Goal: Obtain resource: Obtain resource

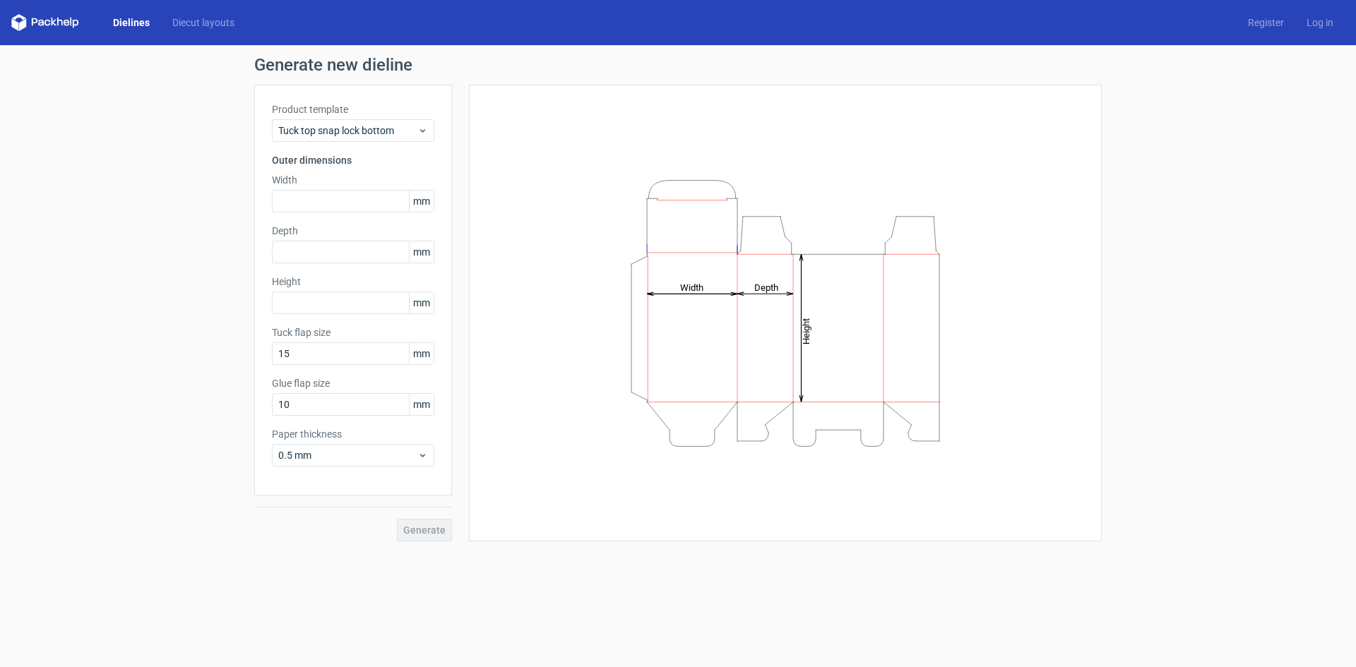
click at [406, 115] on label "Product template" at bounding box center [353, 109] width 162 height 14
click at [414, 126] on span "Tuck top snap lock bottom" at bounding box center [347, 131] width 139 height 14
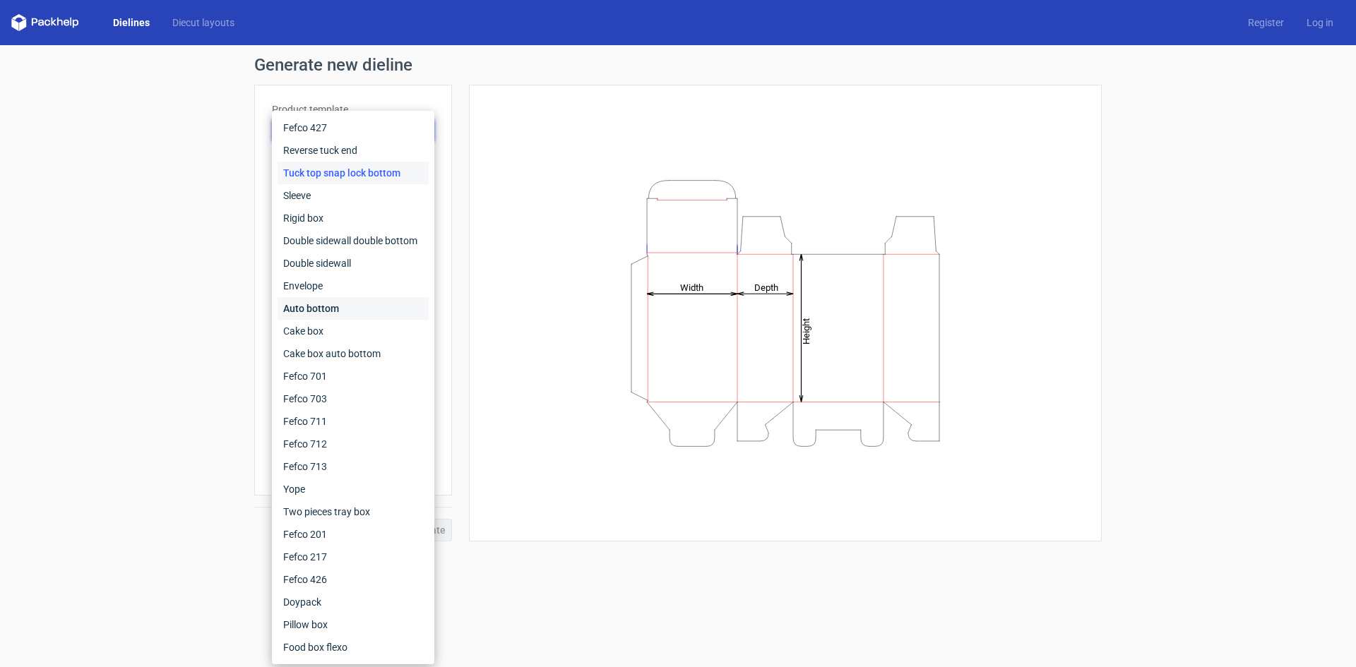
click at [355, 304] on div "Auto bottom" at bounding box center [353, 308] width 151 height 23
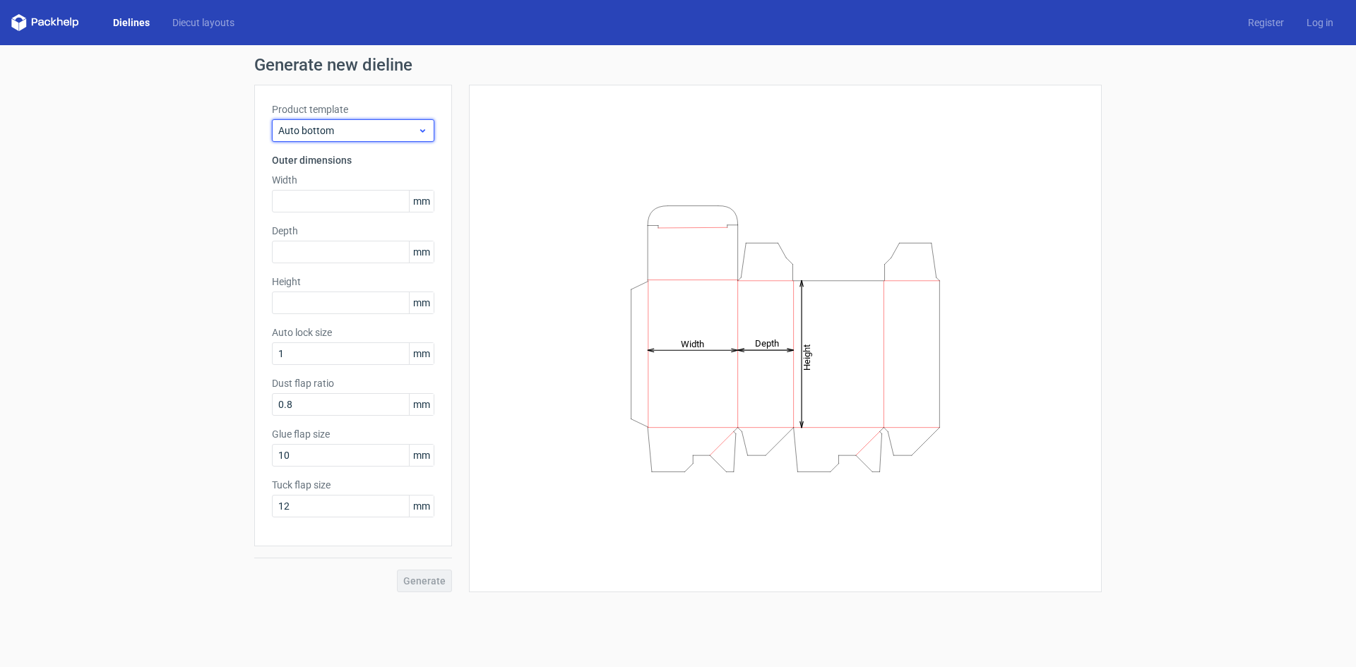
click at [357, 129] on span "Auto bottom" at bounding box center [347, 131] width 139 height 14
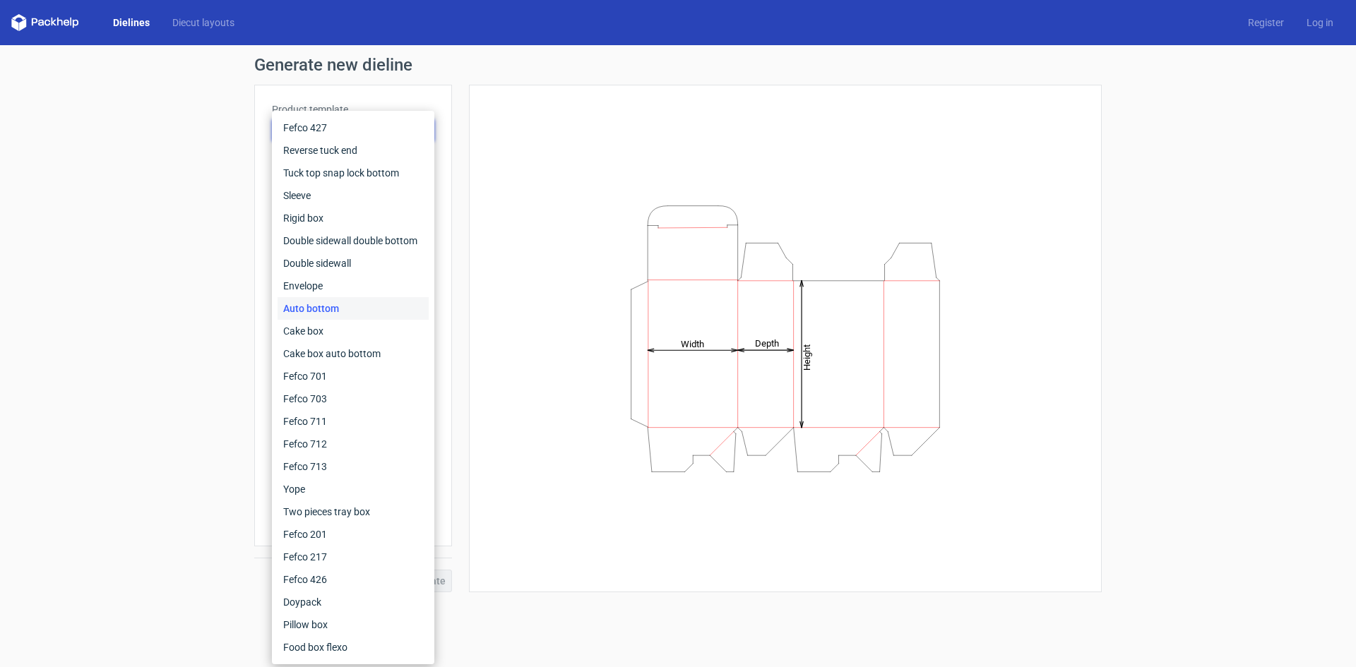
click at [546, 502] on div "Height Depth Width" at bounding box center [786, 338] width 598 height 473
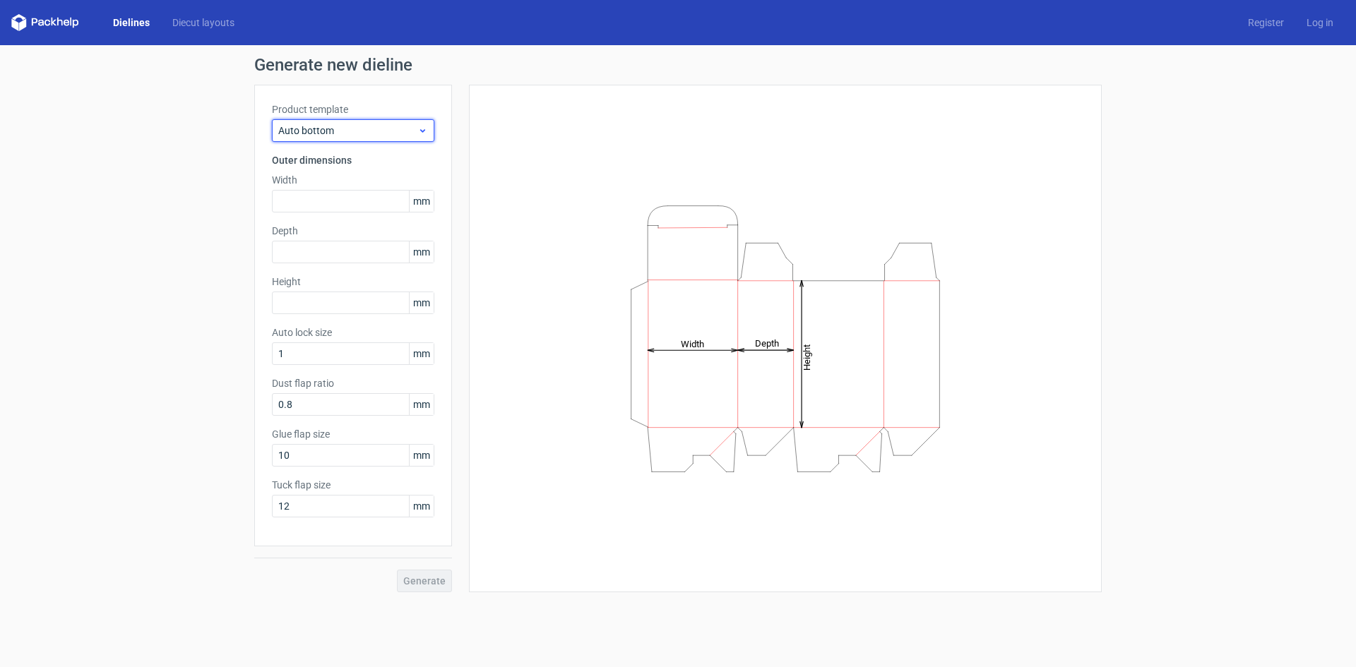
click at [309, 137] on span "Auto bottom" at bounding box center [347, 131] width 139 height 14
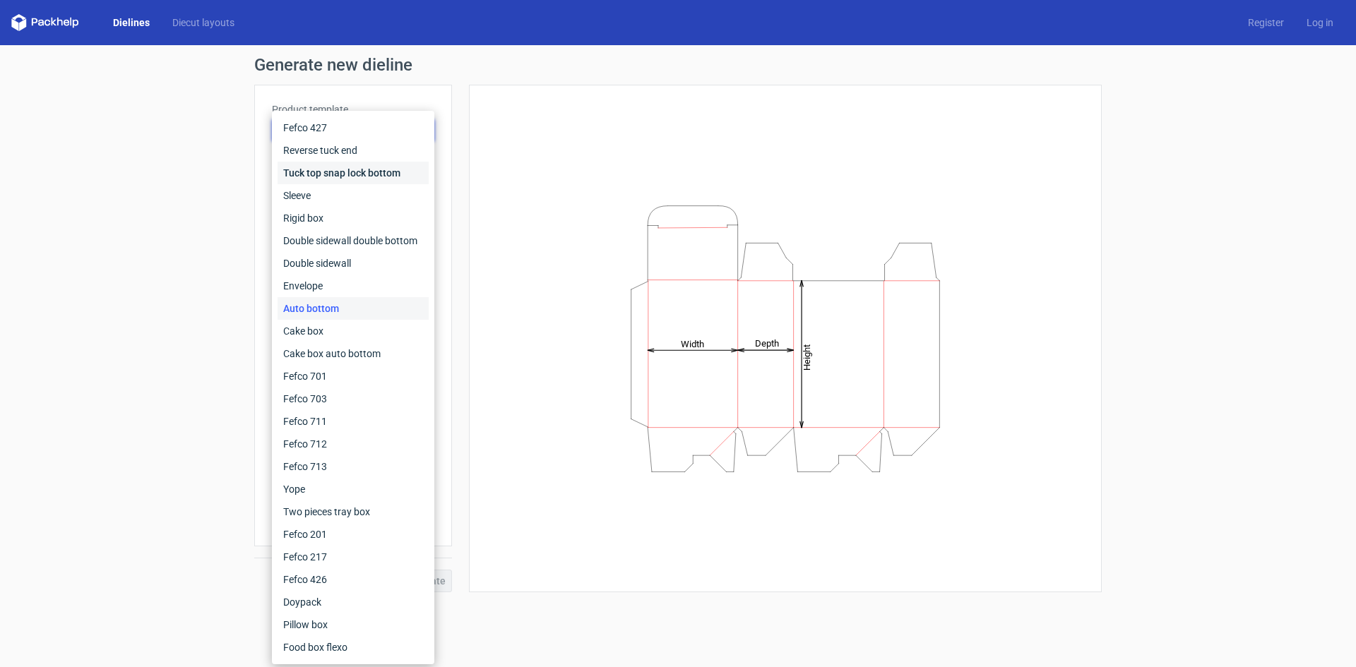
click at [353, 165] on div "Tuck top snap lock bottom" at bounding box center [353, 173] width 151 height 23
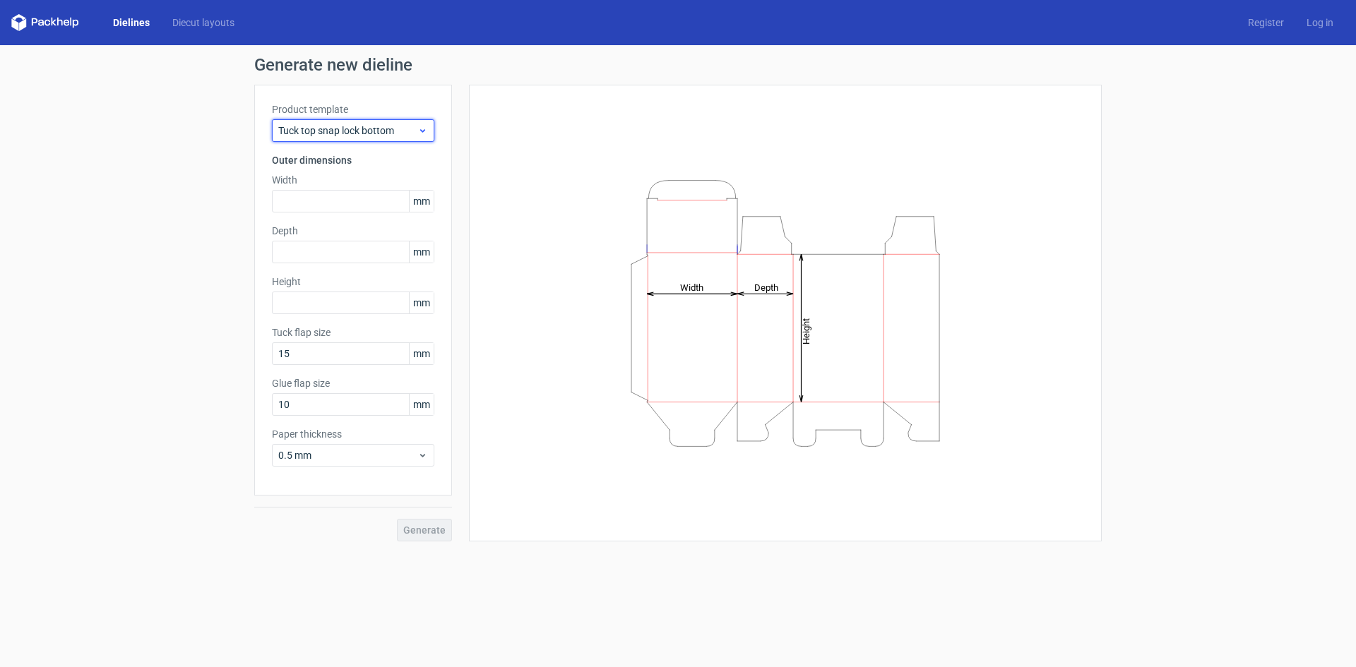
click at [353, 131] on span "Tuck top snap lock bottom" at bounding box center [347, 131] width 139 height 14
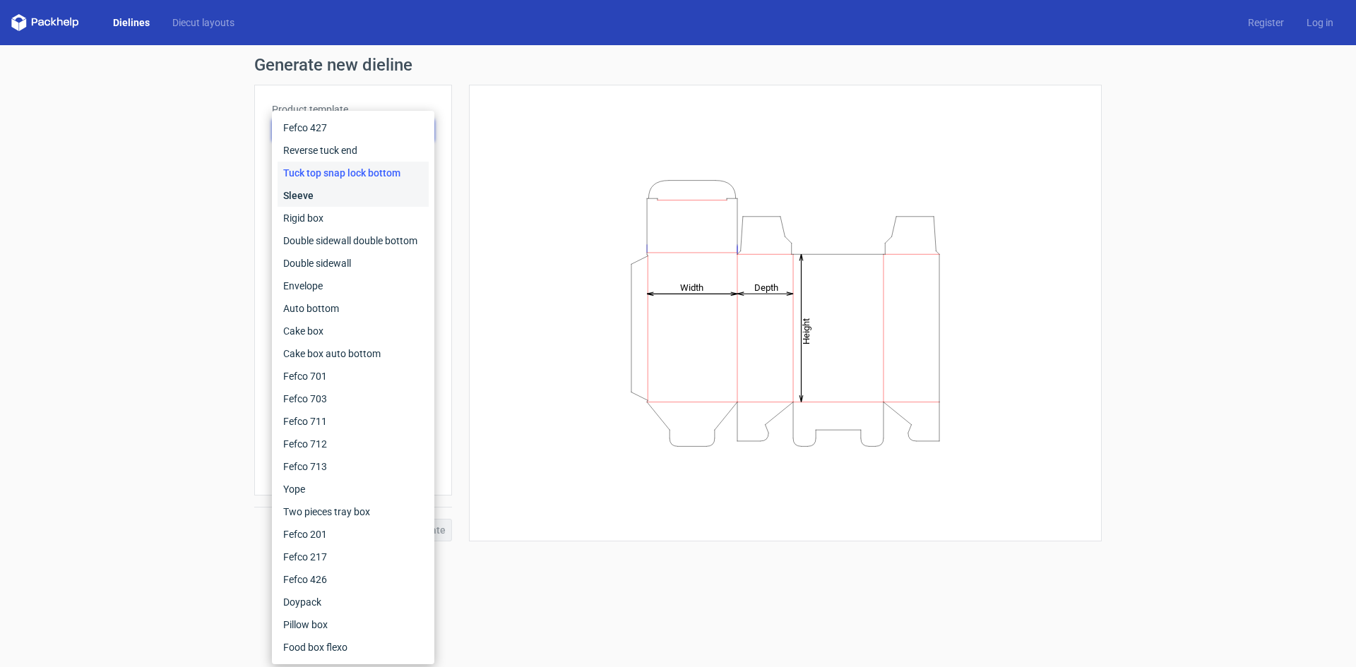
click at [347, 191] on div "Sleeve" at bounding box center [353, 195] width 151 height 23
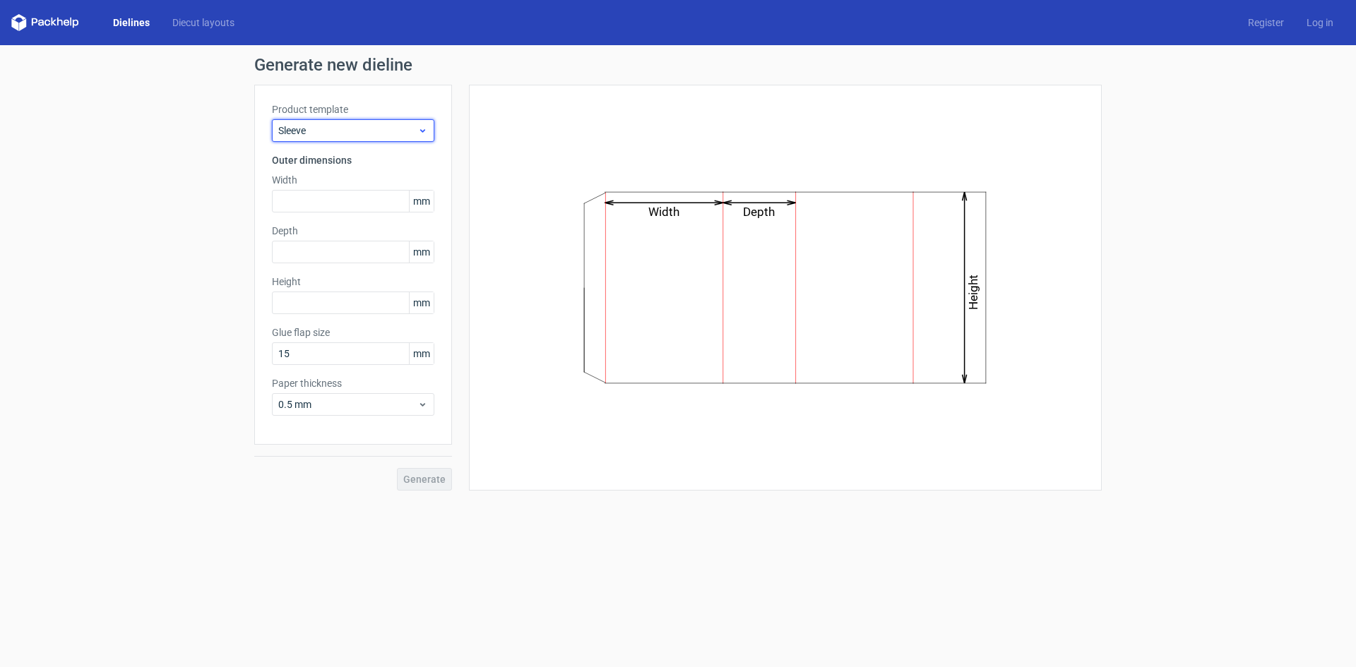
click at [360, 138] on div "Sleeve" at bounding box center [353, 130] width 162 height 23
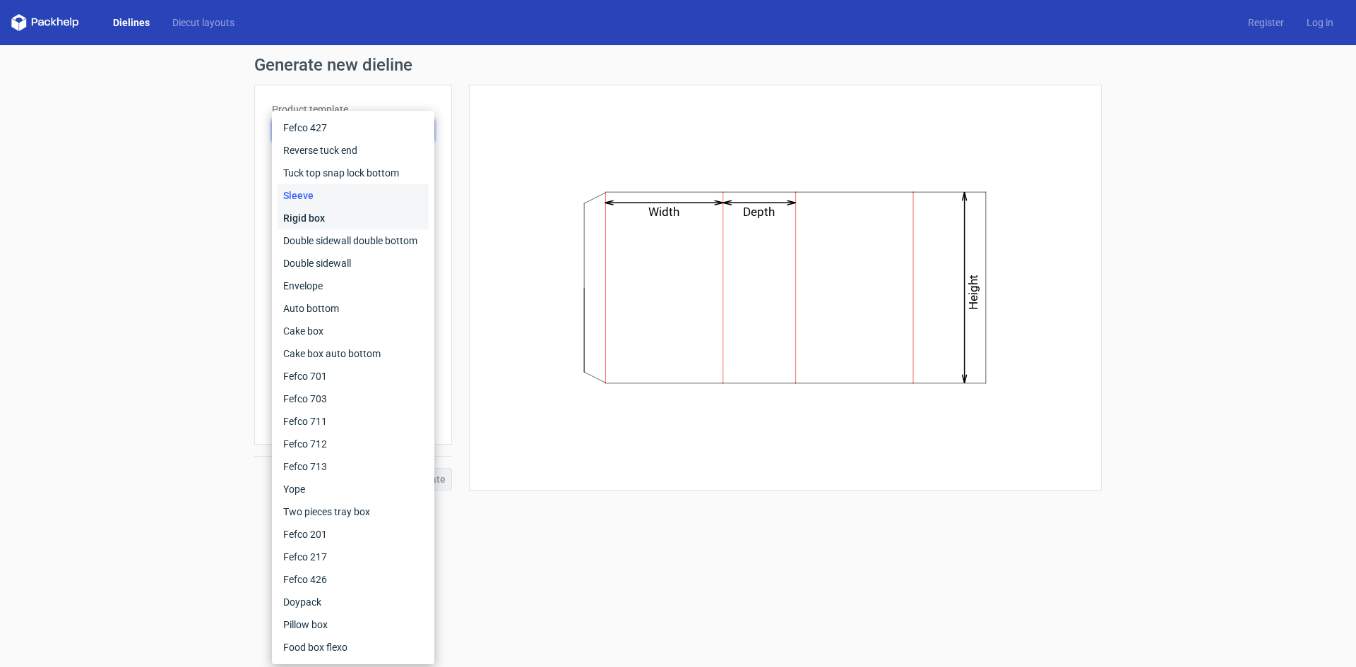
click at [348, 209] on div "Rigid box" at bounding box center [353, 218] width 151 height 23
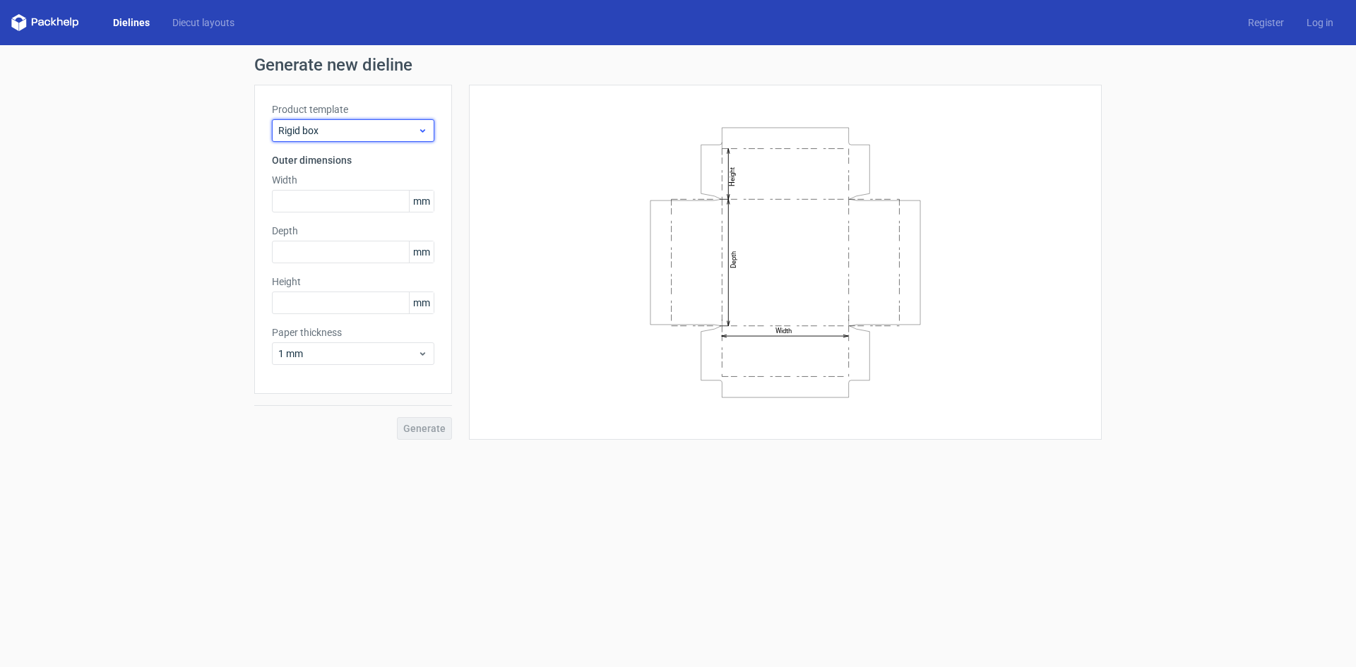
click at [372, 121] on div "Rigid box" at bounding box center [353, 130] width 162 height 23
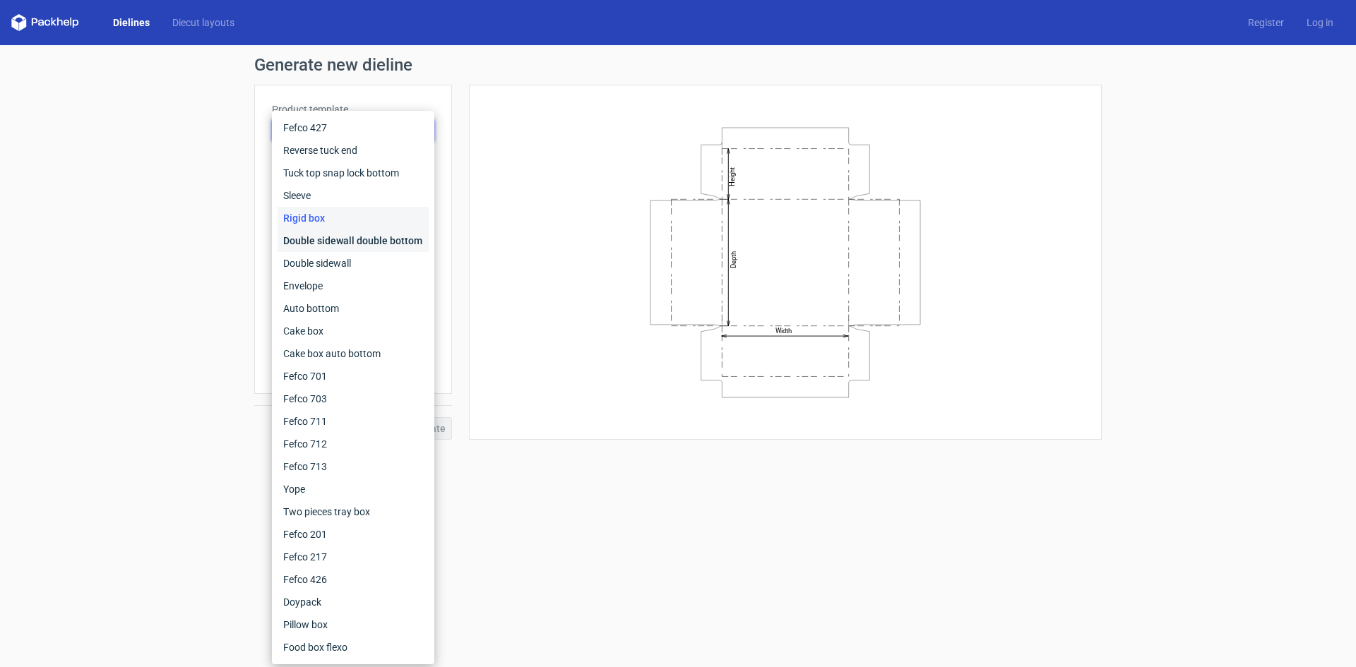
click at [356, 236] on div "Double sidewall double bottom" at bounding box center [353, 241] width 151 height 23
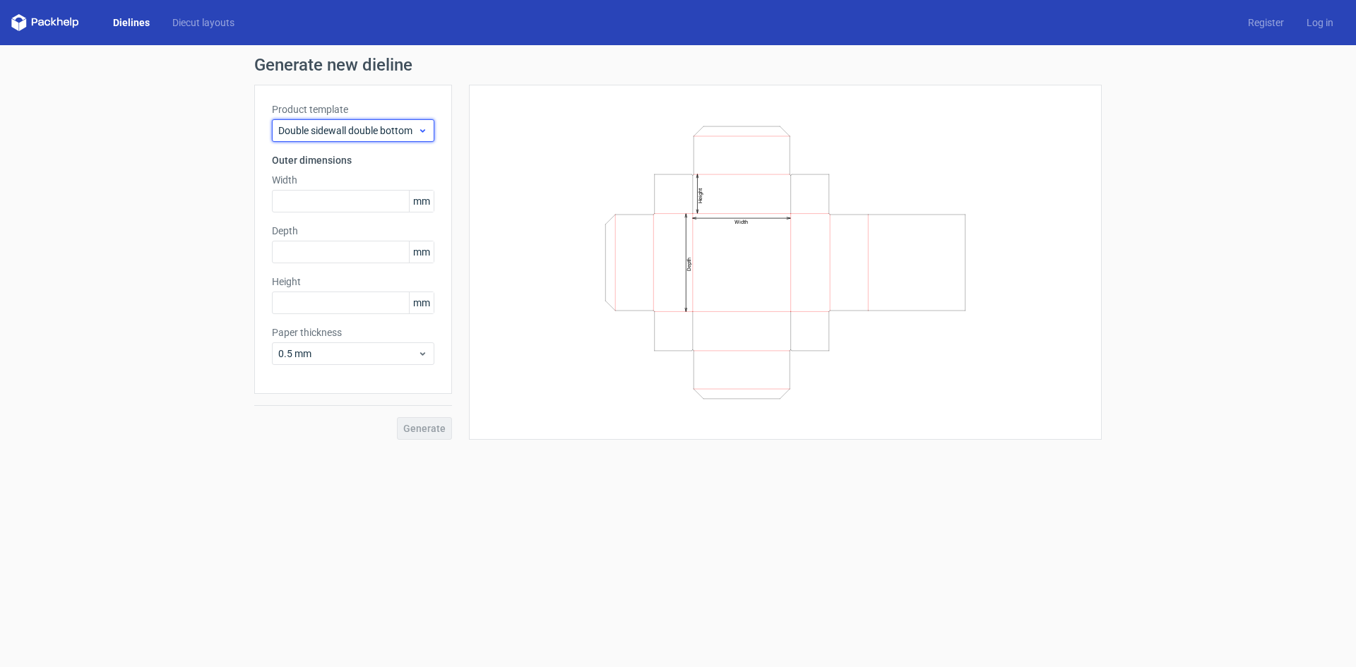
click at [360, 129] on span "Double sidewall double bottom" at bounding box center [347, 131] width 139 height 14
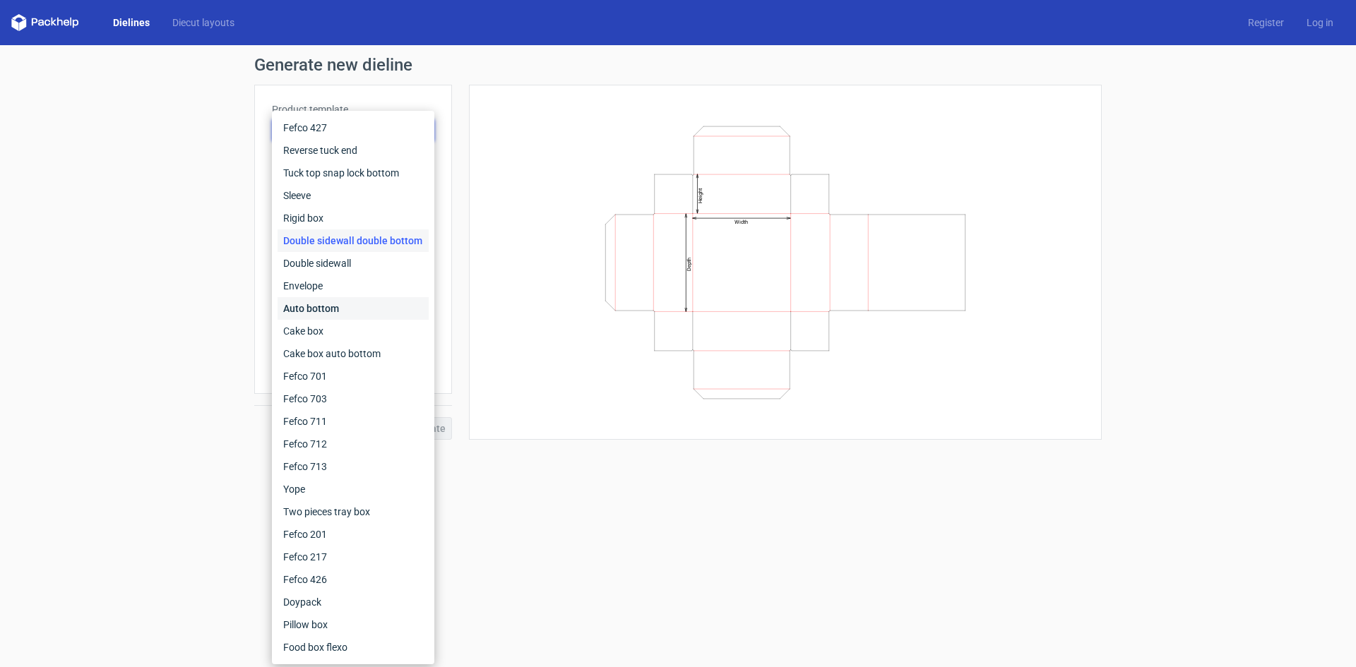
click at [356, 299] on div "Auto bottom" at bounding box center [353, 308] width 151 height 23
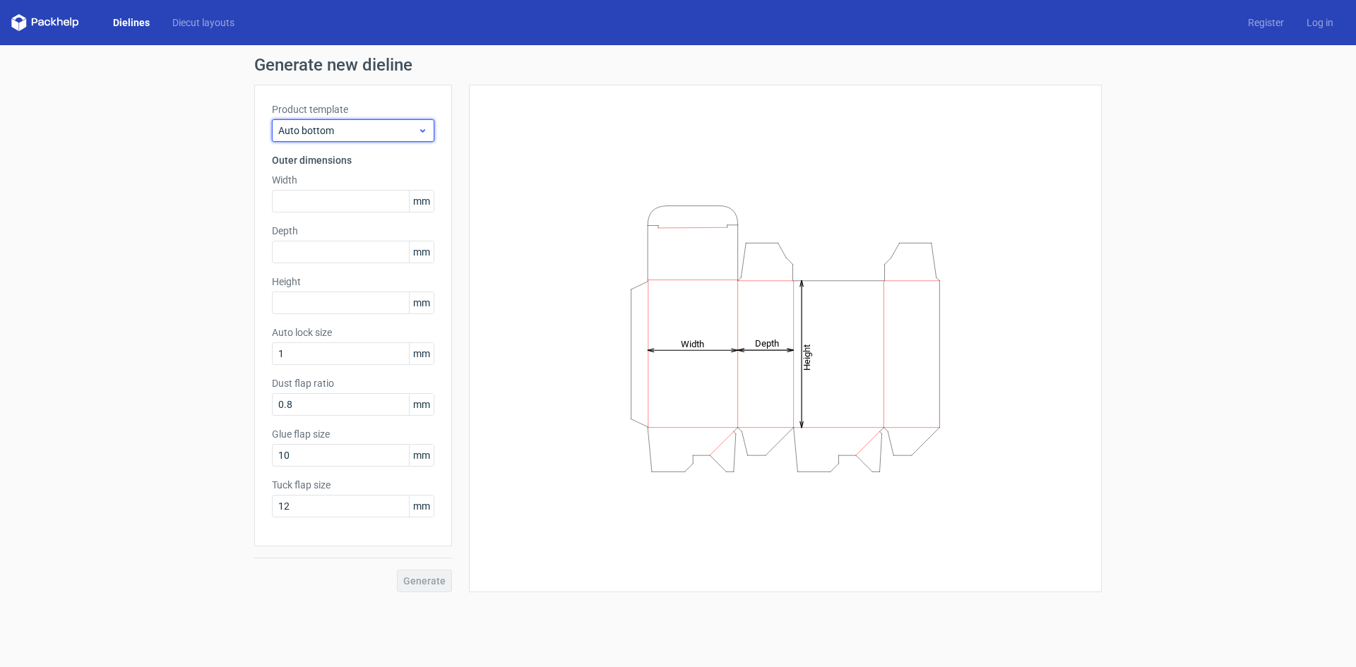
click at [368, 124] on span "Auto bottom" at bounding box center [347, 131] width 139 height 14
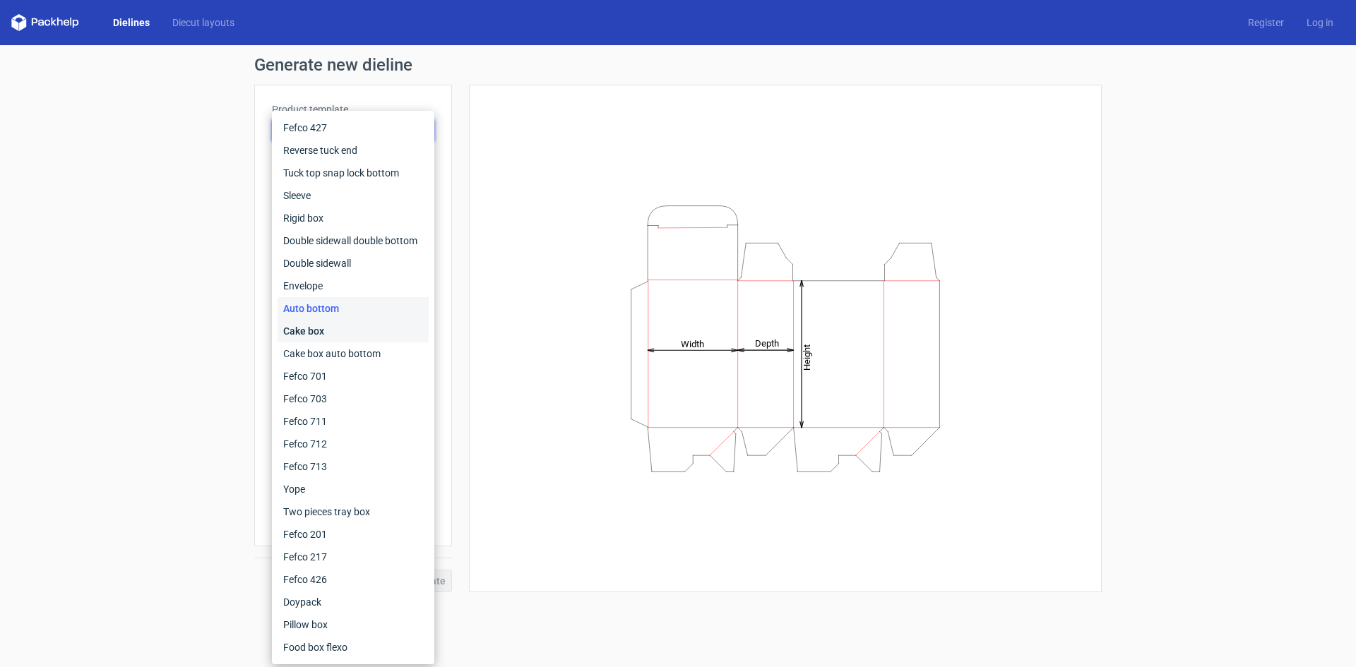
click at [344, 325] on div "Cake box" at bounding box center [353, 331] width 151 height 23
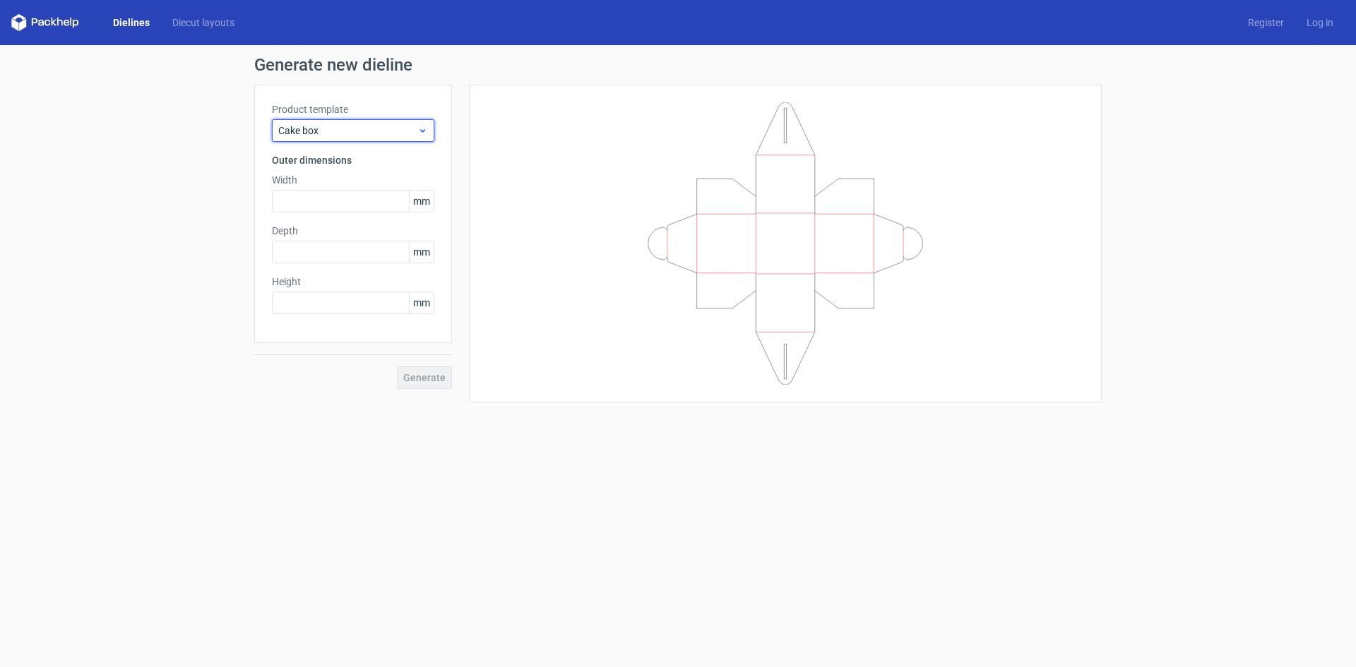
click at [384, 135] on span "Cake box" at bounding box center [347, 131] width 139 height 14
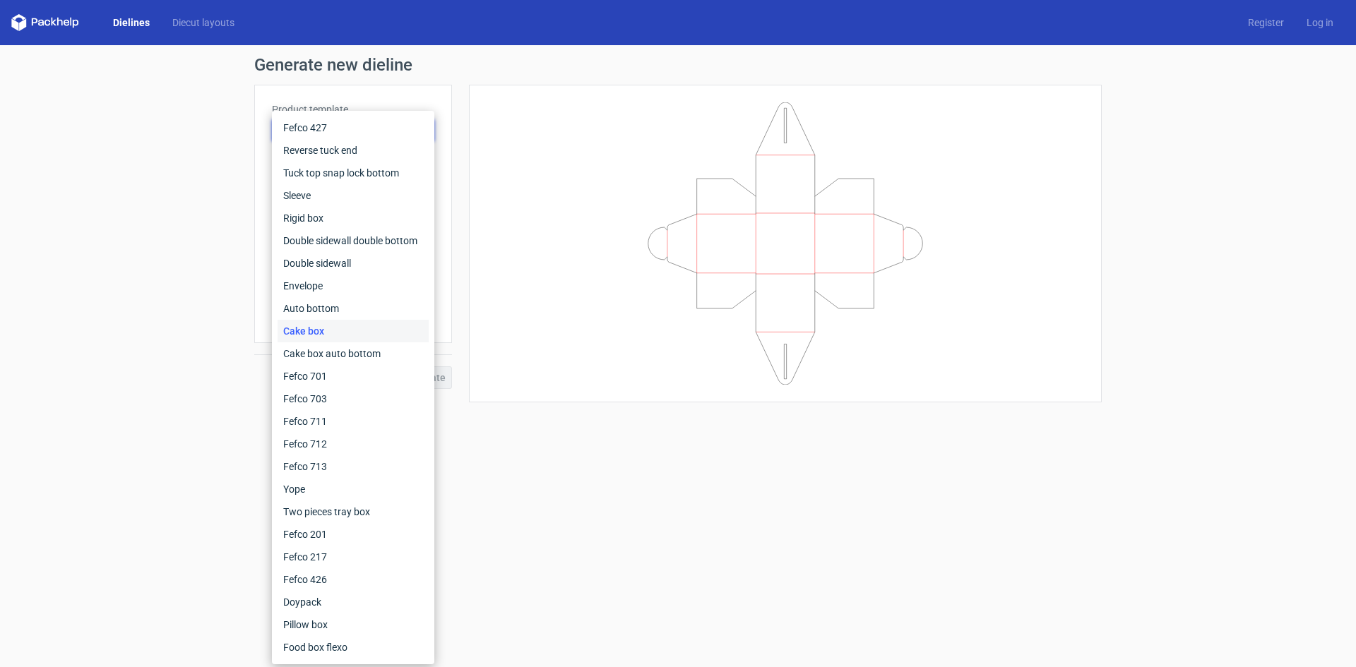
click at [380, 341] on div "Cake box" at bounding box center [353, 331] width 151 height 23
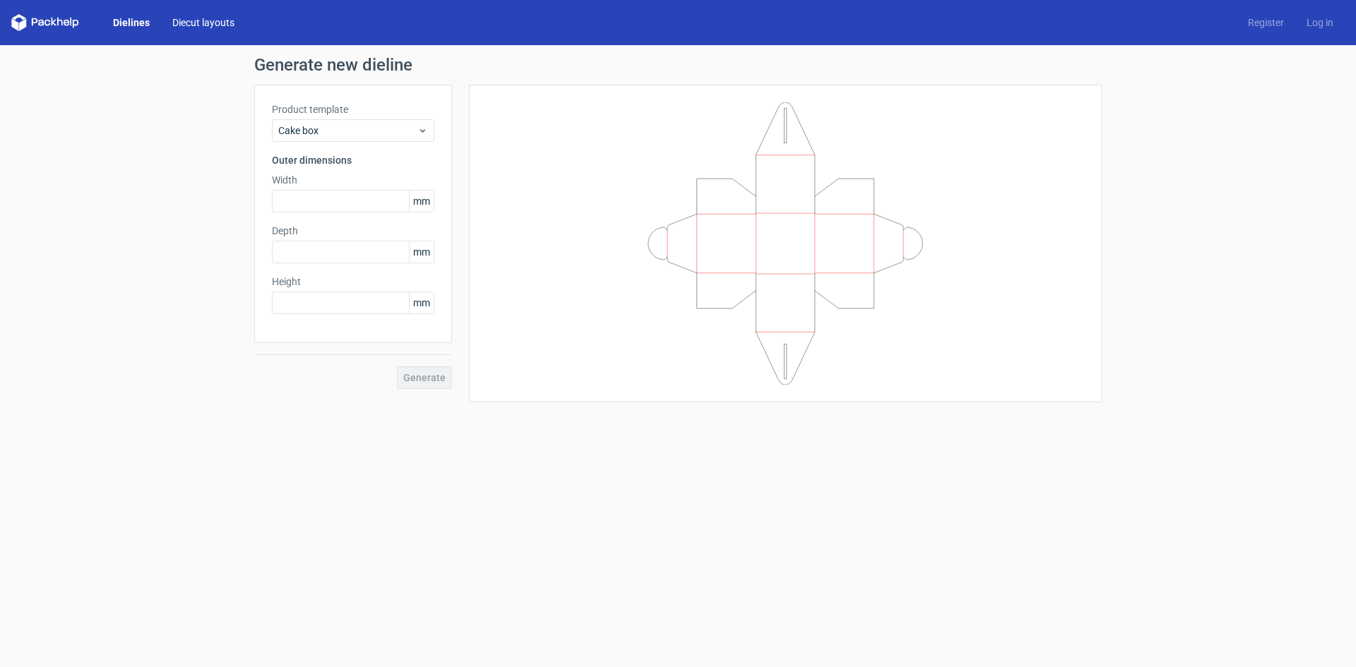
click at [191, 18] on link "Diecut layouts" at bounding box center [203, 23] width 85 height 14
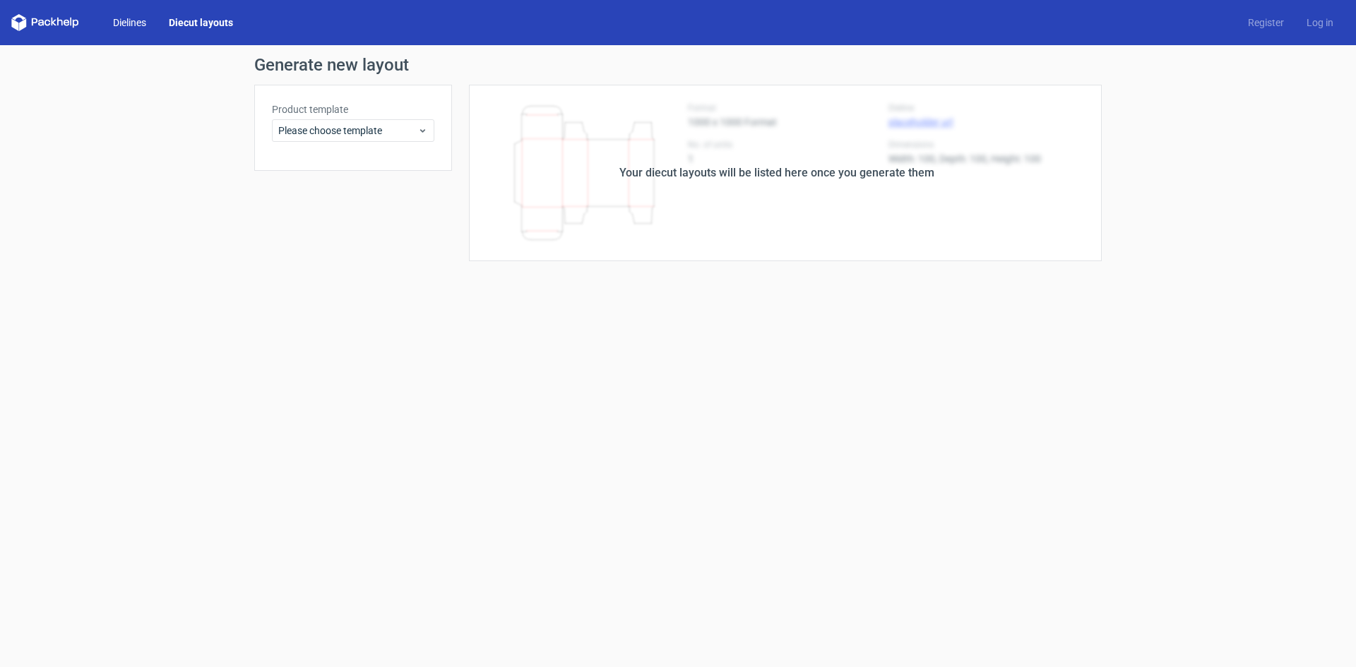
click at [131, 18] on link "Dielines" at bounding box center [130, 23] width 56 height 14
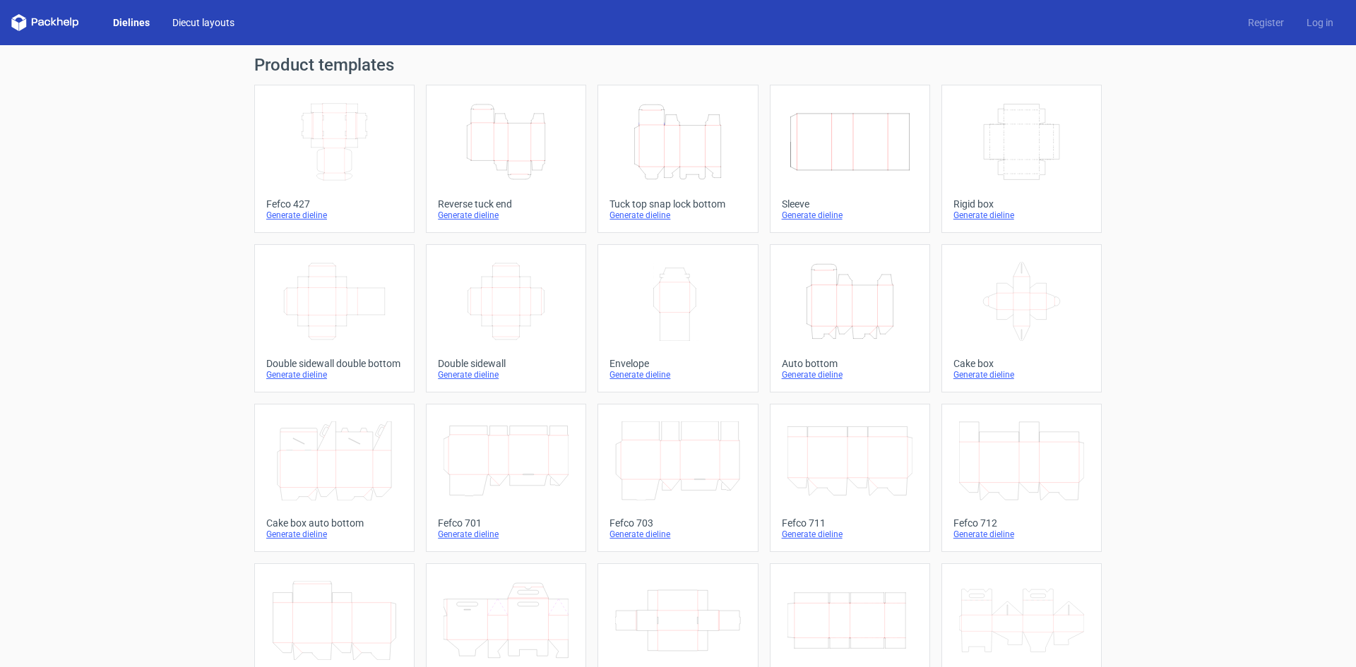
click at [162, 20] on link "Diecut layouts" at bounding box center [203, 23] width 85 height 14
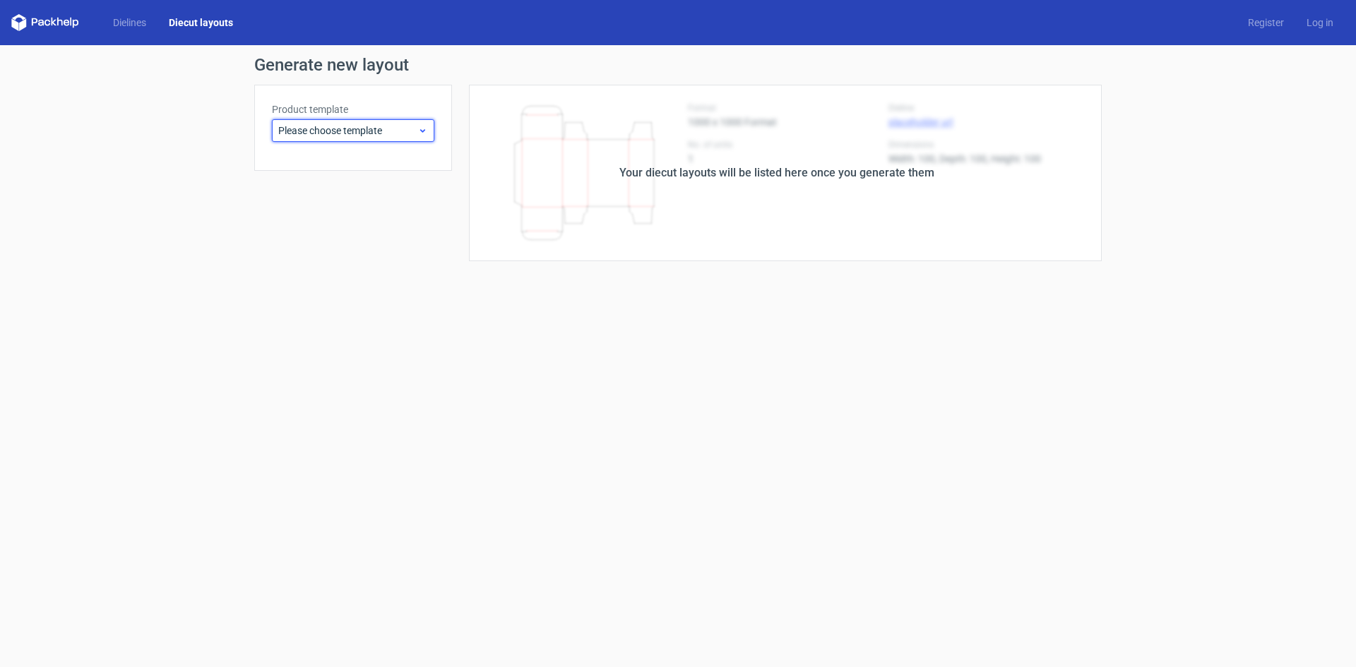
click at [388, 121] on div "Please choose template" at bounding box center [353, 130] width 162 height 23
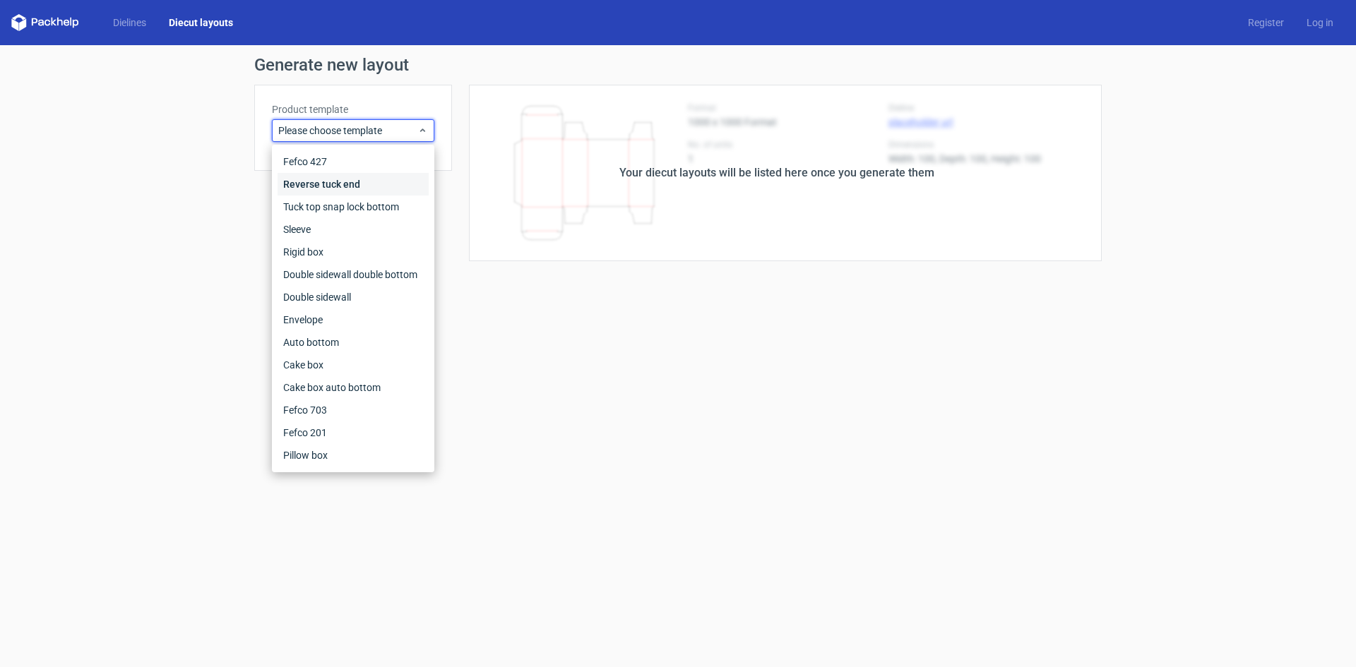
click at [355, 173] on div "Reverse tuck end" at bounding box center [353, 184] width 151 height 23
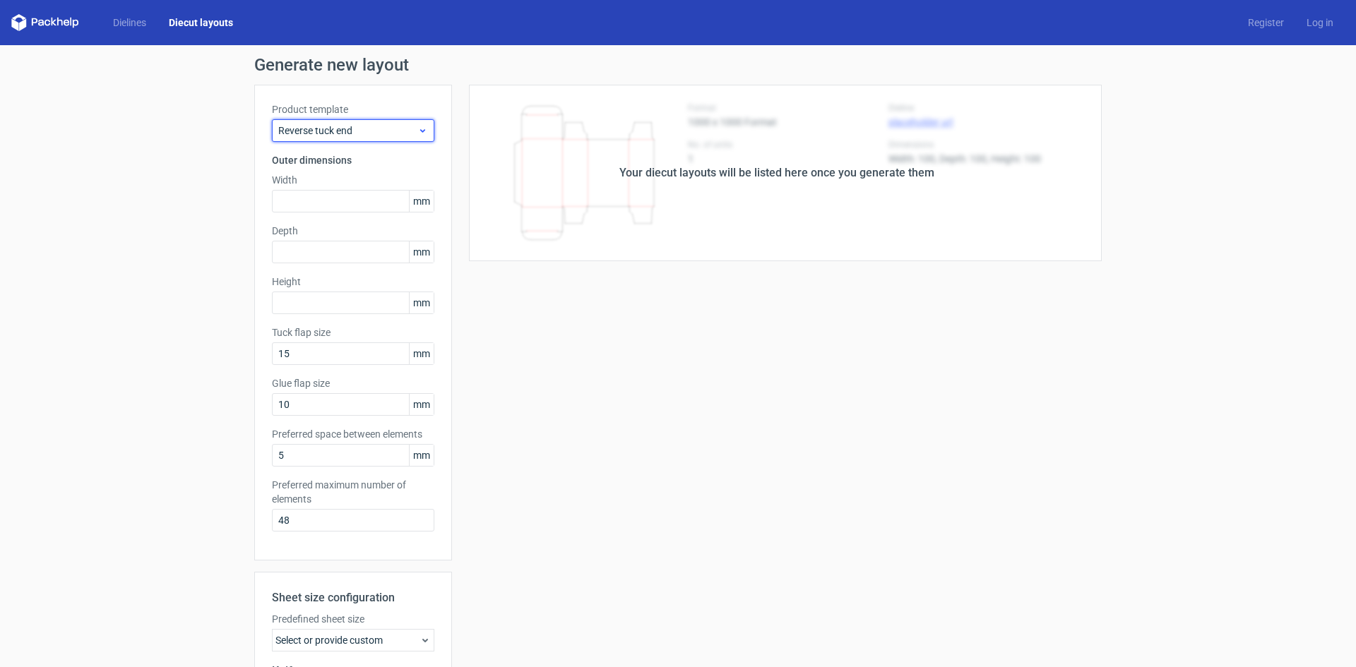
click at [376, 128] on span "Reverse tuck end" at bounding box center [347, 131] width 139 height 14
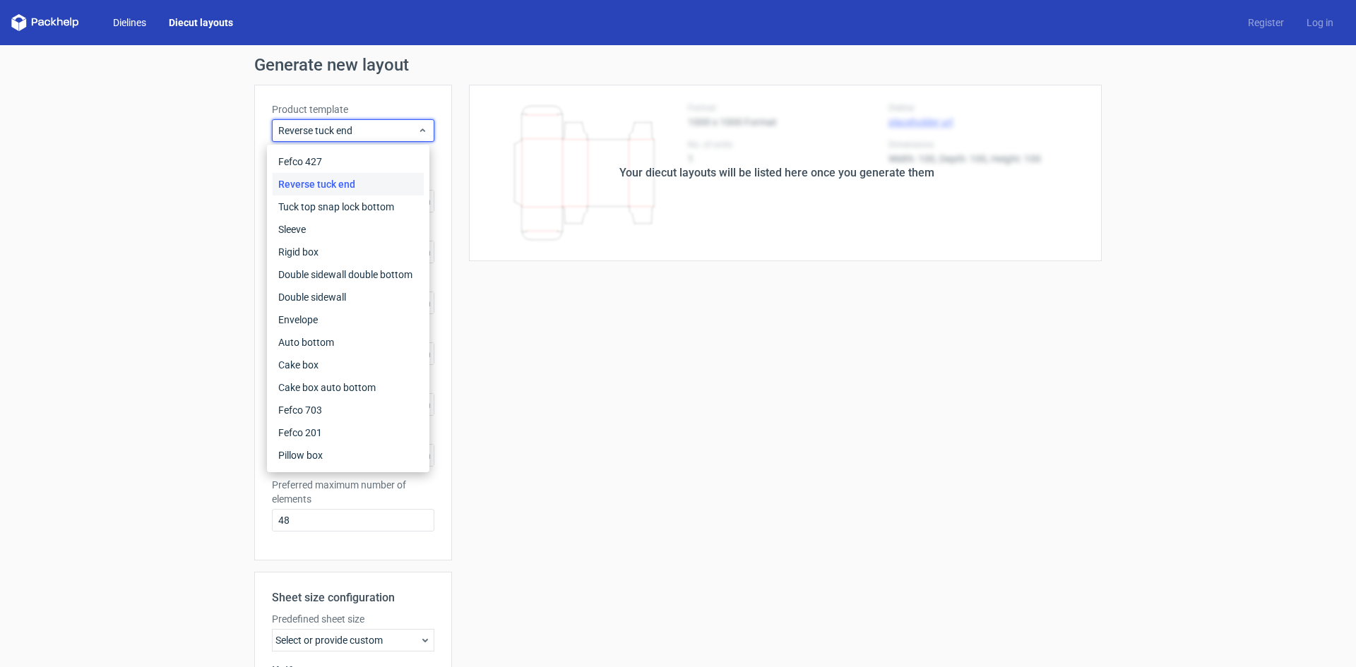
click at [141, 23] on link "Dielines" at bounding box center [130, 23] width 56 height 14
